Goal: Find specific page/section: Find specific page/section

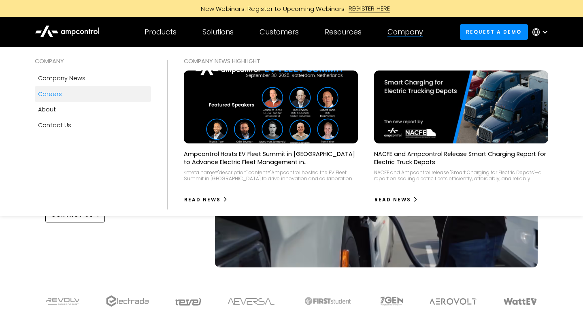
click at [58, 94] on div "Careers" at bounding box center [50, 94] width 24 height 9
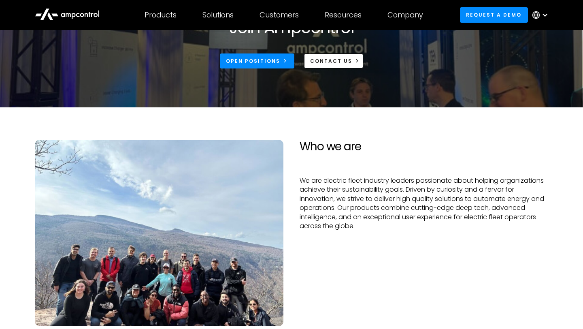
scroll to position [71, 0]
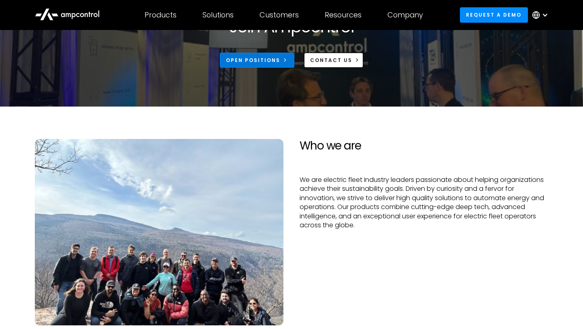
click at [252, 56] on link "Open Positions" at bounding box center [257, 60] width 75 height 15
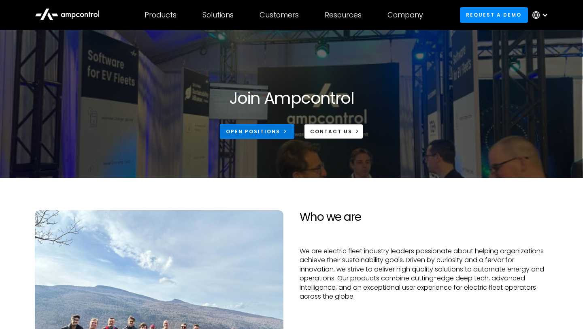
click at [270, 130] on div "Open Positions" at bounding box center [253, 131] width 54 height 7
